Goal: Transaction & Acquisition: Purchase product/service

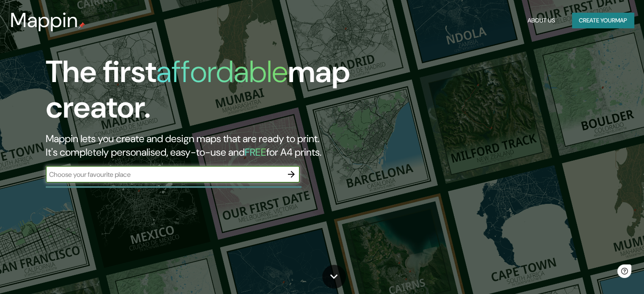
click at [578, 22] on button "Create your map" at bounding box center [603, 21] width 62 height 16
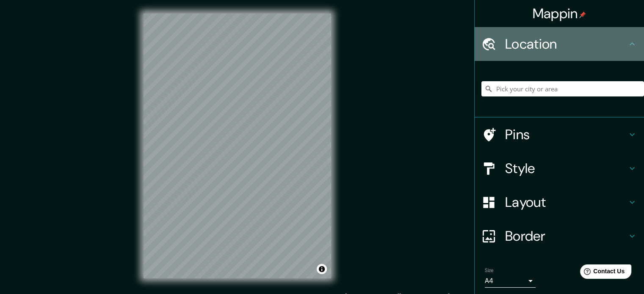
click at [527, 55] on div "Location" at bounding box center [559, 44] width 169 height 34
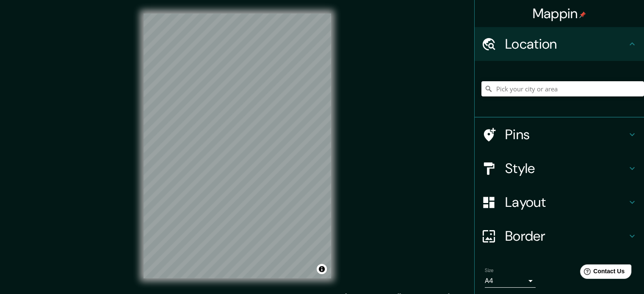
click at [517, 89] on input "Pick your city or area" at bounding box center [562, 88] width 163 height 15
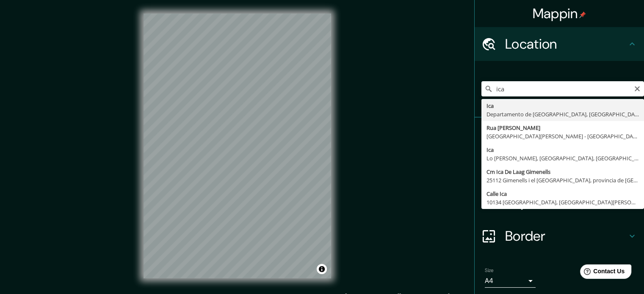
type input "Ica, [GEOGRAPHIC_DATA], [GEOGRAPHIC_DATA]"
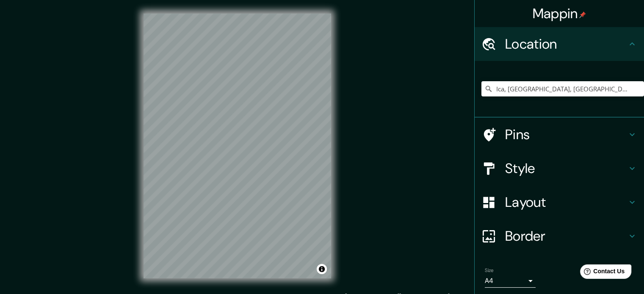
click at [548, 158] on div "Style" at bounding box center [559, 169] width 169 height 34
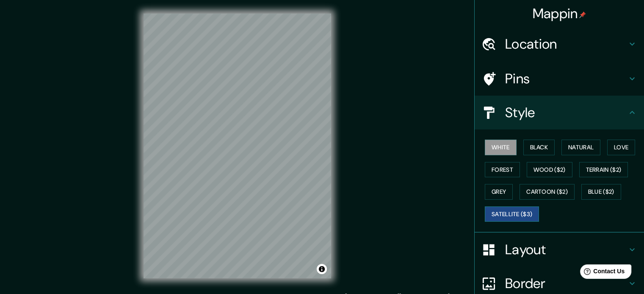
click at [514, 213] on button "Satellite ($3)" at bounding box center [512, 215] width 54 height 16
click at [540, 25] on div "Mappin" at bounding box center [559, 13] width 169 height 27
click at [540, 41] on h4 "Location" at bounding box center [566, 44] width 122 height 17
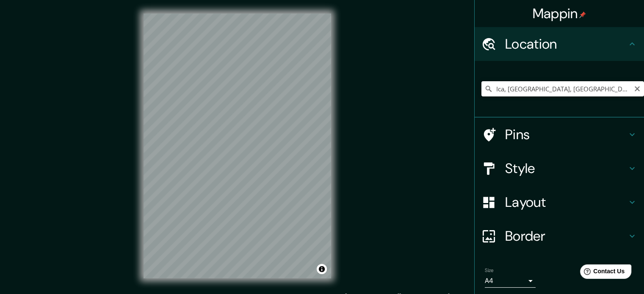
click at [528, 91] on input "Ica, [GEOGRAPHIC_DATA], [GEOGRAPHIC_DATA]" at bounding box center [562, 88] width 163 height 15
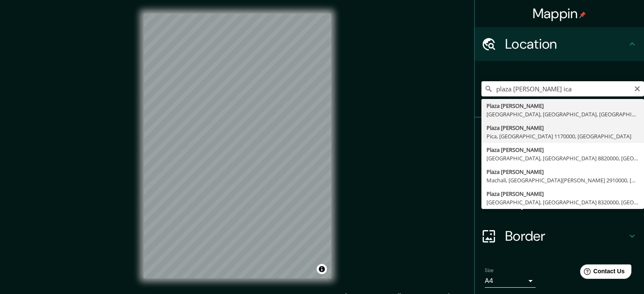
type input "plaza de armas ica"
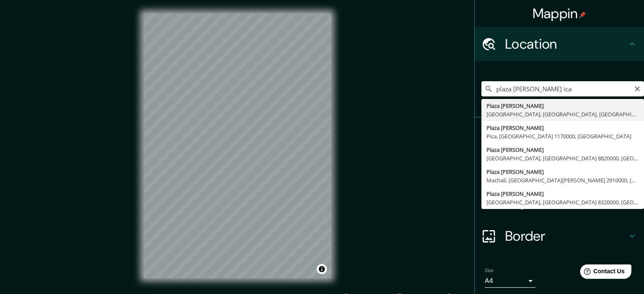
click at [538, 93] on input "plaza de armas ica" at bounding box center [562, 88] width 163 height 15
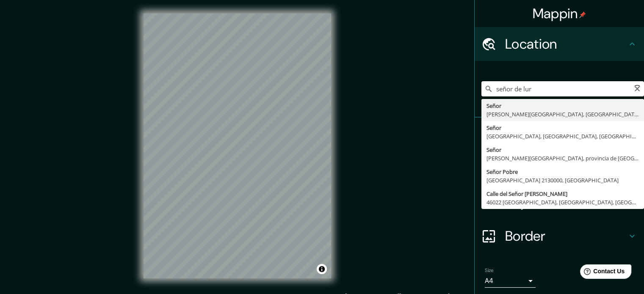
type input "señor de lure"
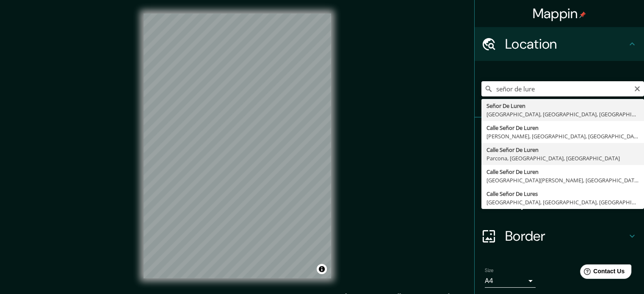
scroll to position [46, 0]
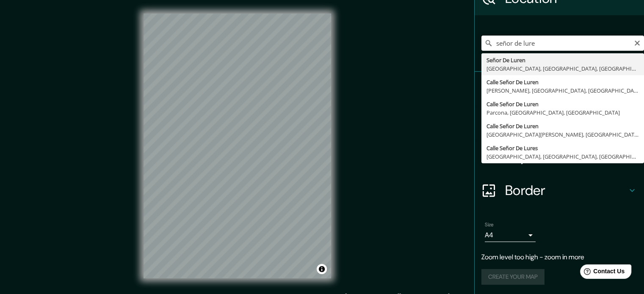
click at [540, 43] on input "señor de lure" at bounding box center [562, 43] width 163 height 15
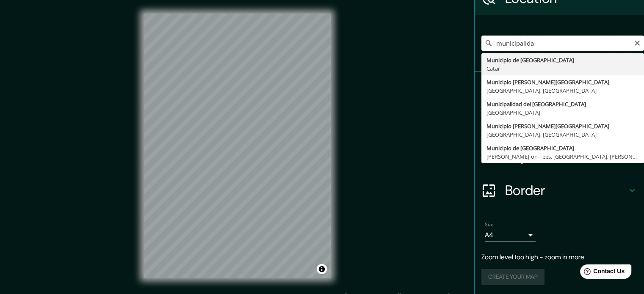
type input "municipalidad"
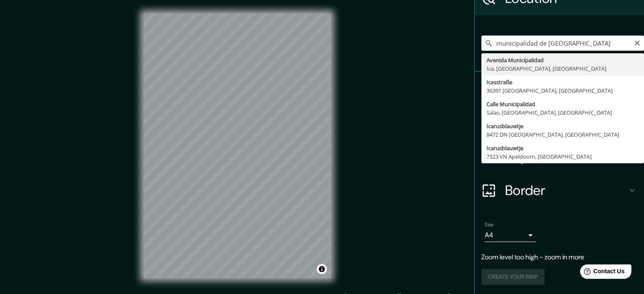
type input "[GEOGRAPHIC_DATA], [GEOGRAPHIC_DATA], [GEOGRAPHIC_DATA], [GEOGRAPHIC_DATA]"
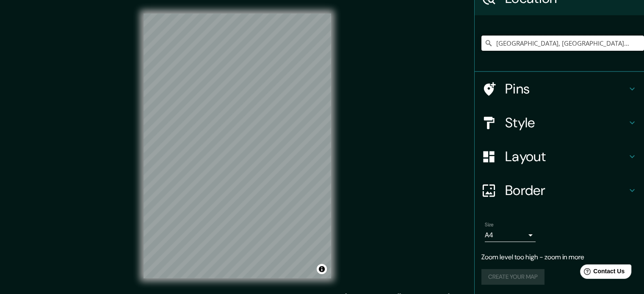
scroll to position [29, 0]
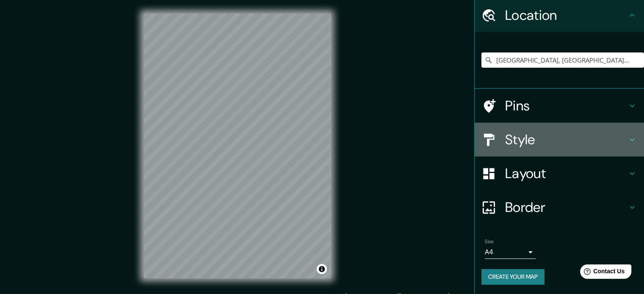
click at [552, 147] on h4 "Style" at bounding box center [566, 139] width 122 height 17
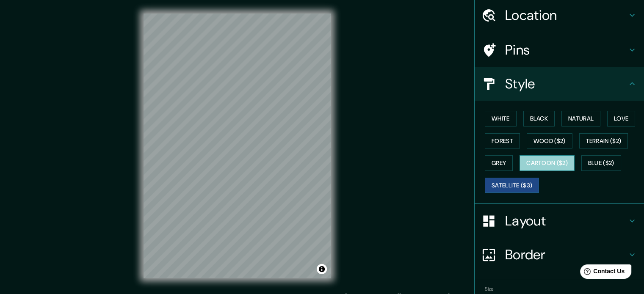
click at [542, 167] on button "Cartoon ($2)" at bounding box center [547, 163] width 55 height 16
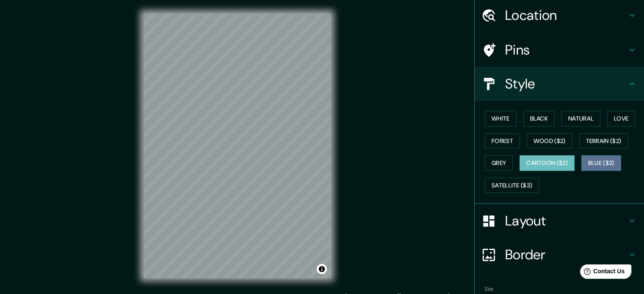
click at [581, 168] on button "Blue ($2)" at bounding box center [601, 163] width 40 height 16
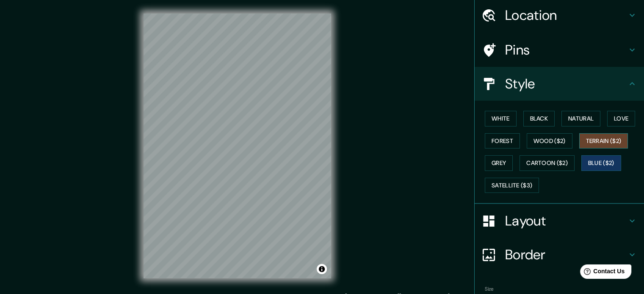
click at [599, 141] on button "Terrain ($2)" at bounding box center [603, 141] width 49 height 16
click at [610, 121] on button "Love" at bounding box center [621, 119] width 28 height 16
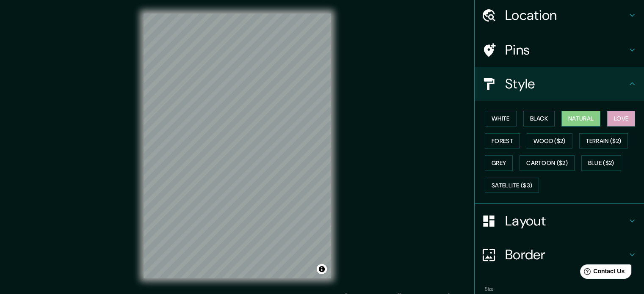
click at [572, 119] on button "Natural" at bounding box center [580, 119] width 39 height 16
click at [541, 119] on button "Black" at bounding box center [539, 119] width 32 height 16
click at [506, 126] on div "White Black Natural Love Forest Wood ($2) Terrain ($2) Grey Cartoon ($2) Blue (…" at bounding box center [562, 152] width 163 height 89
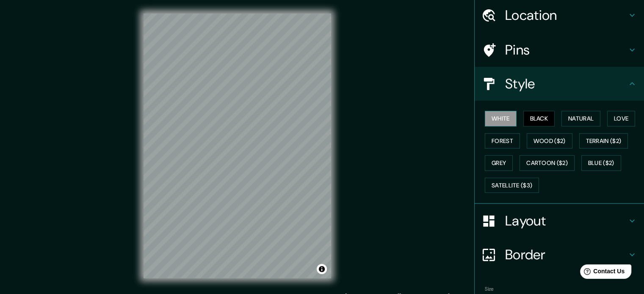
click at [501, 118] on button "White" at bounding box center [501, 119] width 32 height 16
click at [496, 136] on button "Forest" at bounding box center [502, 141] width 35 height 16
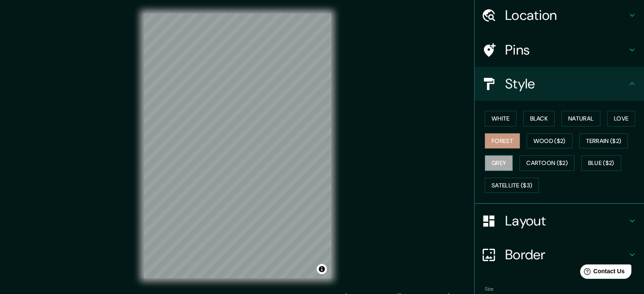
click at [491, 163] on button "Grey" at bounding box center [499, 163] width 28 height 16
click at [578, 116] on button "Natural" at bounding box center [580, 119] width 39 height 16
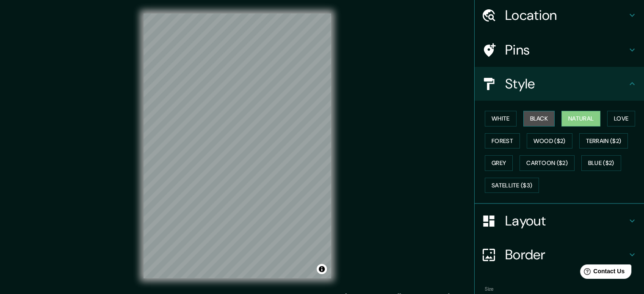
click at [542, 116] on button "Black" at bounding box center [539, 119] width 32 height 16
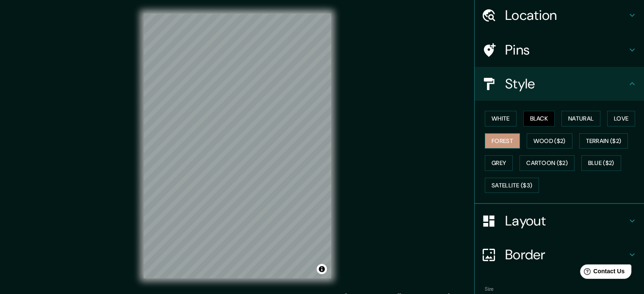
click at [507, 143] on button "Forest" at bounding box center [502, 141] width 35 height 16
click at [498, 119] on button "White" at bounding box center [501, 119] width 32 height 16
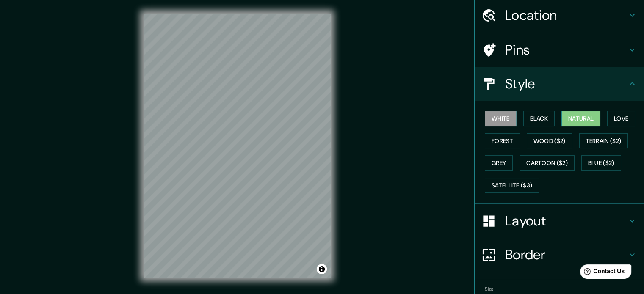
click at [570, 124] on button "Natural" at bounding box center [580, 119] width 39 height 16
click at [607, 122] on button "Love" at bounding box center [621, 119] width 28 height 16
click at [562, 119] on button "Natural" at bounding box center [580, 119] width 39 height 16
click at [487, 162] on button "Grey" at bounding box center [499, 163] width 28 height 16
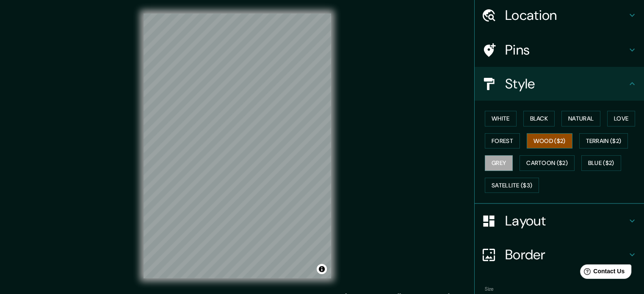
click at [527, 141] on button "Wood ($2)" at bounding box center [550, 141] width 46 height 16
click at [562, 122] on button "Natural" at bounding box center [580, 119] width 39 height 16
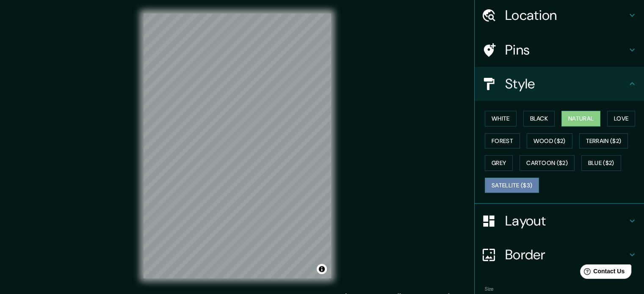
click at [493, 189] on button "Satellite ($3)" at bounding box center [512, 186] width 54 height 16
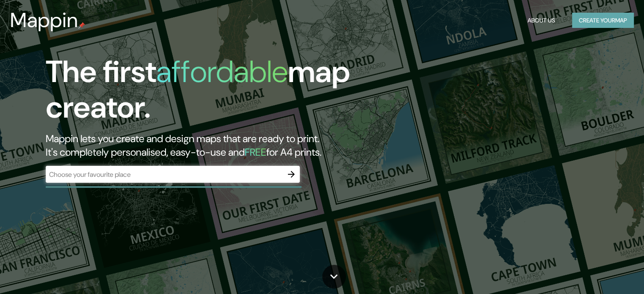
click at [578, 26] on button "Create your map" at bounding box center [603, 21] width 62 height 16
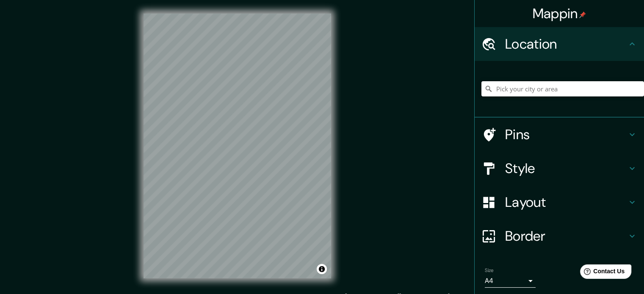
click at [521, 87] on input "Pick your city or area" at bounding box center [562, 88] width 163 height 15
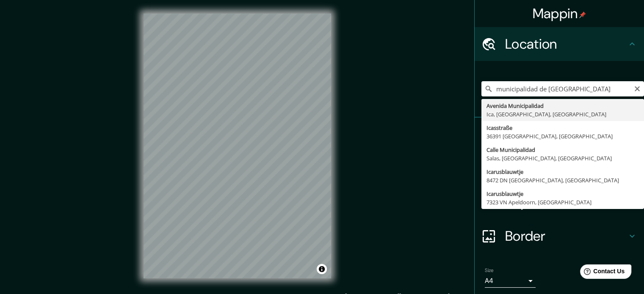
type input "[GEOGRAPHIC_DATA], [GEOGRAPHIC_DATA], [GEOGRAPHIC_DATA], [GEOGRAPHIC_DATA]"
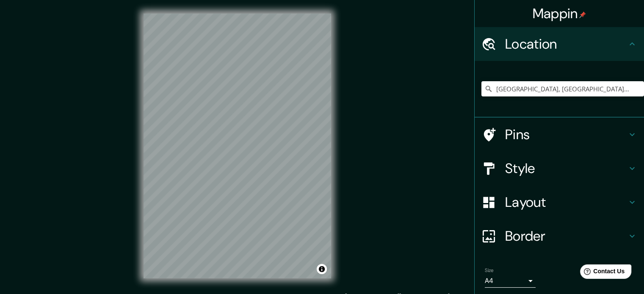
click at [484, 172] on icon at bounding box center [488, 168] width 15 height 15
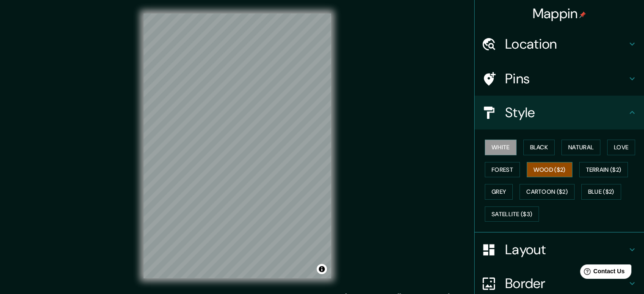
click at [530, 172] on button "Wood ($2)" at bounding box center [550, 170] width 46 height 16
click at [531, 185] on button "Cartoon ($2)" at bounding box center [547, 192] width 55 height 16
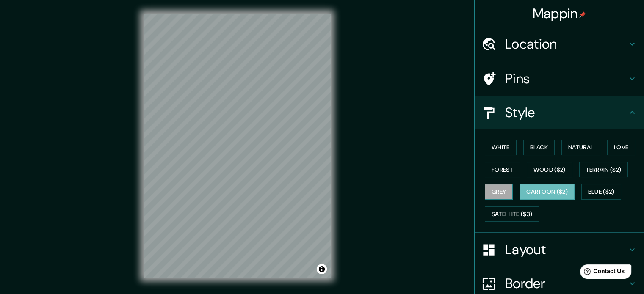
click at [492, 195] on button "Grey" at bounding box center [499, 192] width 28 height 16
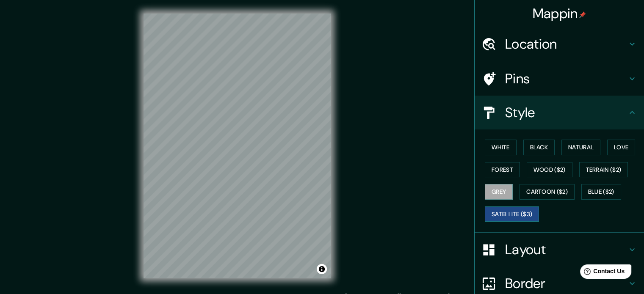
click at [501, 212] on button "Satellite ($3)" at bounding box center [512, 215] width 54 height 16
click at [499, 191] on button "Grey" at bounding box center [499, 192] width 28 height 16
click at [506, 151] on button "White" at bounding box center [501, 148] width 32 height 16
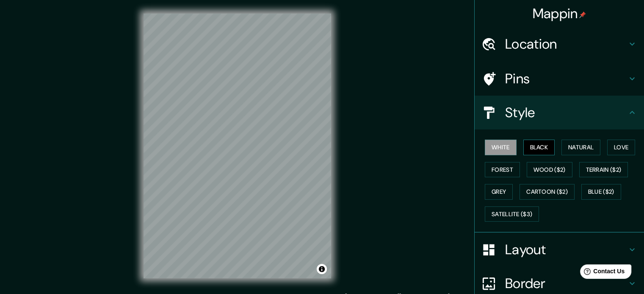
click at [523, 150] on button "Black" at bounding box center [539, 148] width 32 height 16
